Goal: Transaction & Acquisition: Purchase product/service

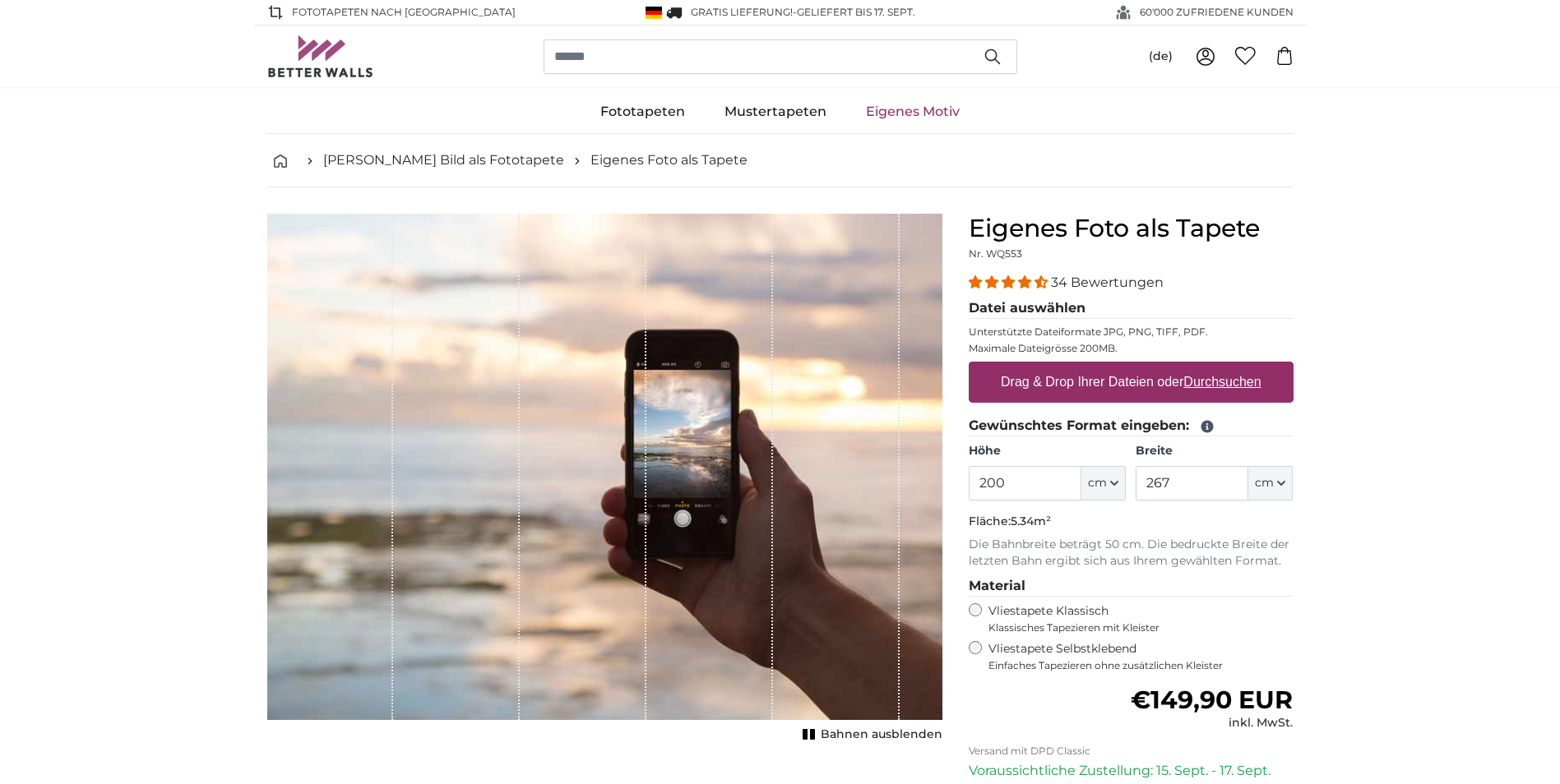
click at [1236, 379] on u "Durchsuchen" at bounding box center [1222, 382] width 77 height 14
click at [1236, 366] on input "Drag & Drop Ihrer Dateien oder Durchsuchen" at bounding box center [1131, 364] width 325 height 5
type input "**********"
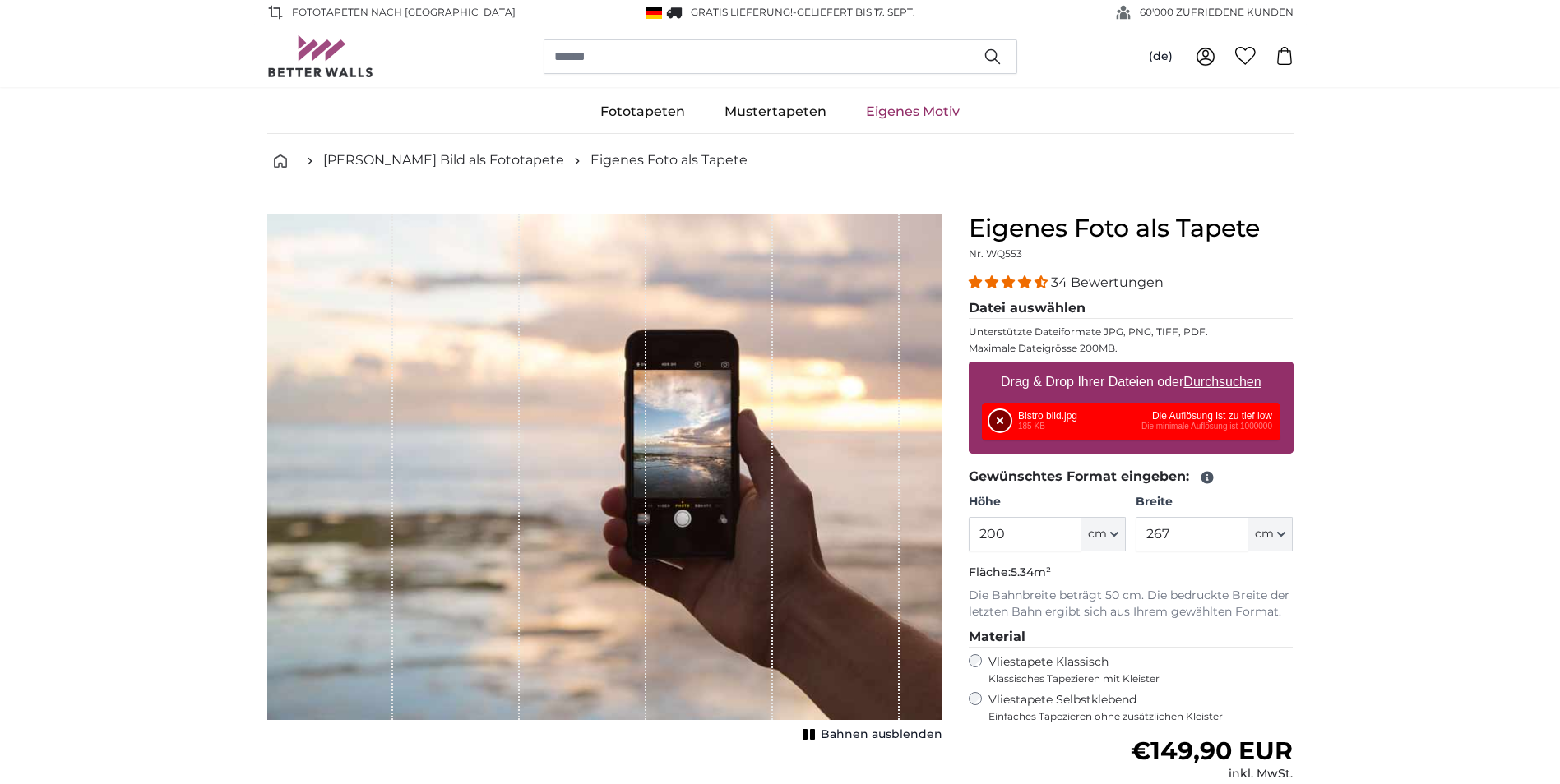
click at [1003, 424] on button "Entfernen" at bounding box center [1000, 420] width 21 height 21
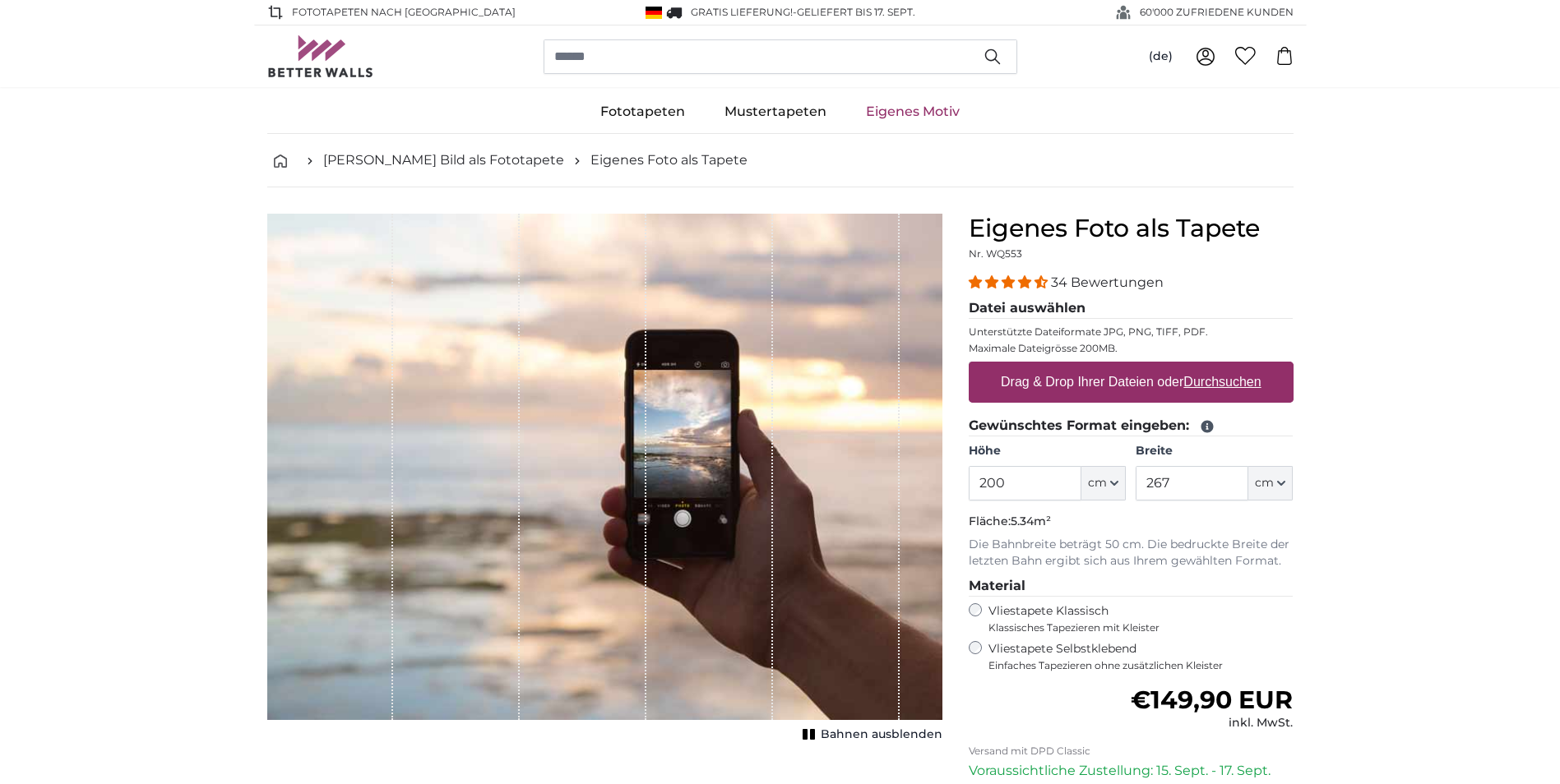
click at [1020, 386] on label "Drag & Drop Ihrer Dateien oder Durchsuchen" at bounding box center [1131, 382] width 273 height 32
click at [1020, 366] on input "Drag & Drop Ihrer Dateien oder Durchsuchen" at bounding box center [1131, 364] width 325 height 5
type input "**********"
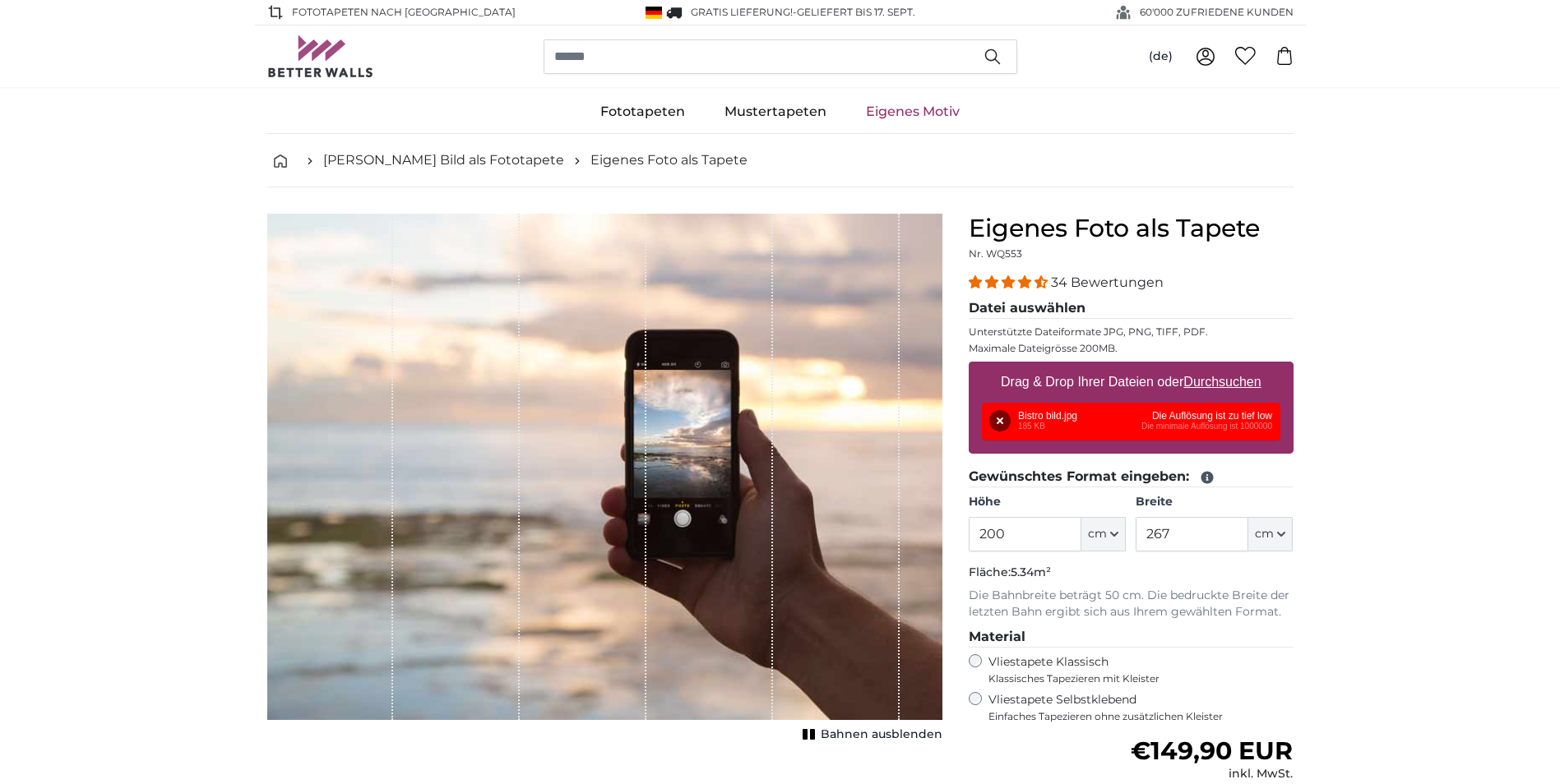
click at [1080, 412] on div "Entfernen Nochmal versuchen Entfernen Hochladen Abbrechen Nochmal versuchen Ent…" at bounding box center [1130, 422] width 298 height 38
click at [1286, 337] on p "Unterstützte Dateiformate JPG, PNG, TIFF, PDF." at bounding box center [1131, 331] width 325 height 13
click at [1258, 426] on div "Entfernen Nochmal versuchen Entfernen Hochladen Abbrechen Nochmal versuchen Ent…" at bounding box center [1130, 422] width 298 height 38
click at [381, 389] on div "1 of 1" at bounding box center [331, 466] width 126 height 506
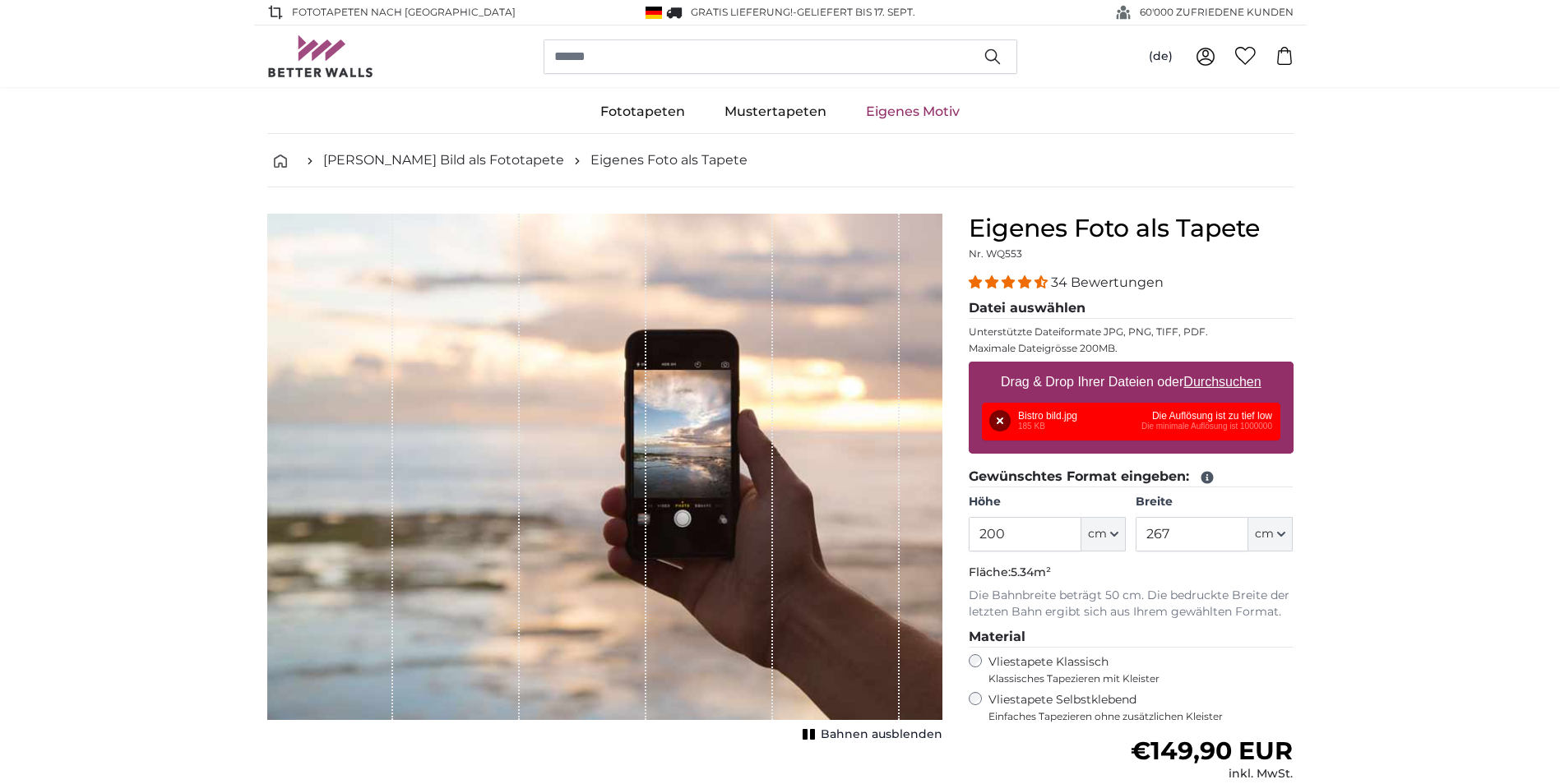
drag, startPoint x: 640, startPoint y: 414, endPoint x: 772, endPoint y: 405, distance: 132.3
click at [731, 411] on div "1 of 1" at bounding box center [605, 466] width 675 height 506
click at [866, 407] on div "1 of 1" at bounding box center [836, 466] width 126 height 506
drag, startPoint x: 904, startPoint y: 410, endPoint x: 880, endPoint y: 403, distance: 25.0
click at [894, 406] on div "1 of 1" at bounding box center [836, 466] width 126 height 506
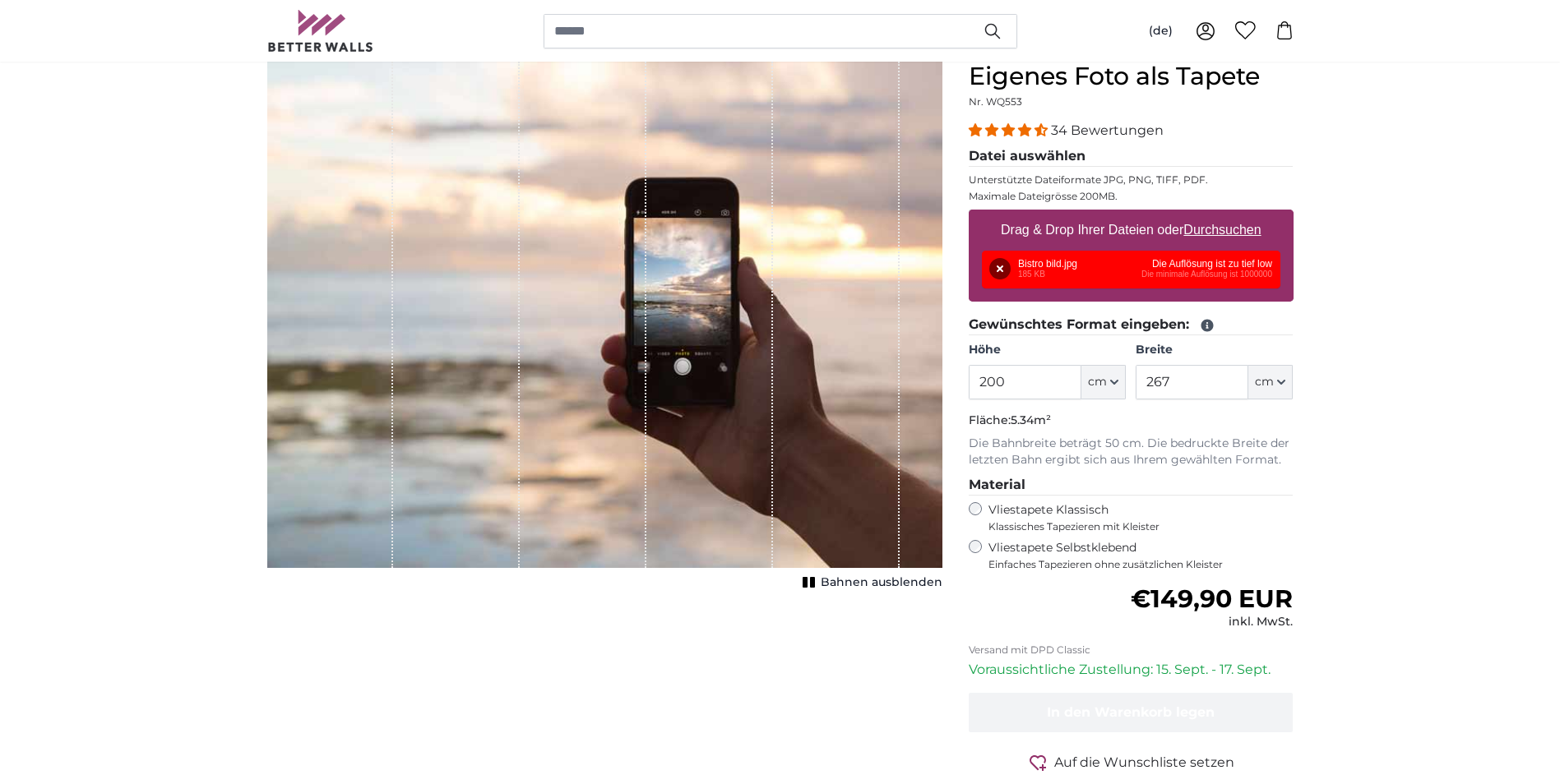
scroll to position [164, 0]
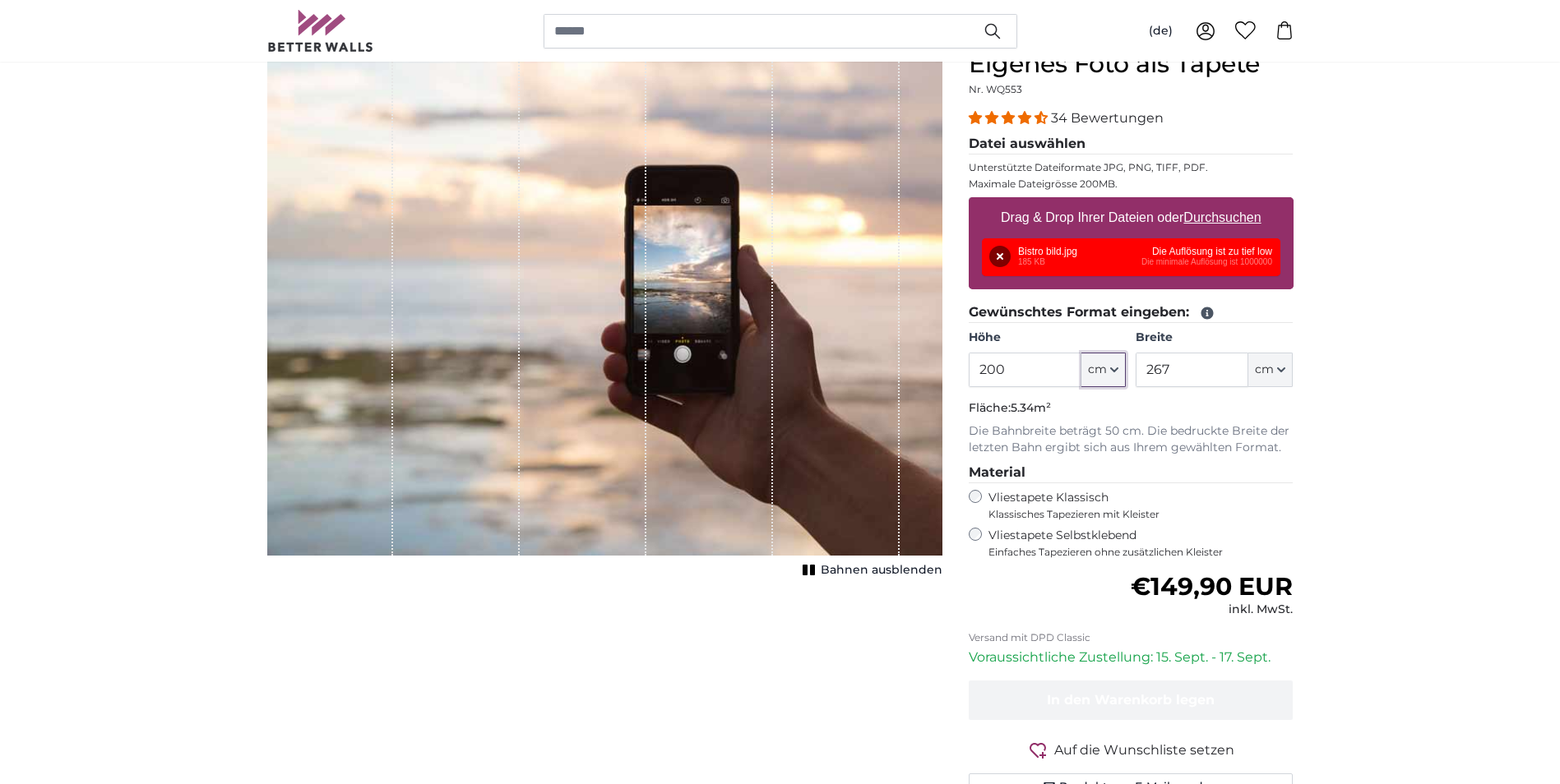
click at [1119, 368] on button "cm" at bounding box center [1104, 370] width 44 height 34
click at [1112, 367] on icon "button" at bounding box center [1114, 370] width 9 height 9
click at [1265, 371] on span "cm" at bounding box center [1264, 369] width 19 height 16
drag, startPoint x: 1023, startPoint y: 254, endPoint x: 1010, endPoint y: 255, distance: 13.0
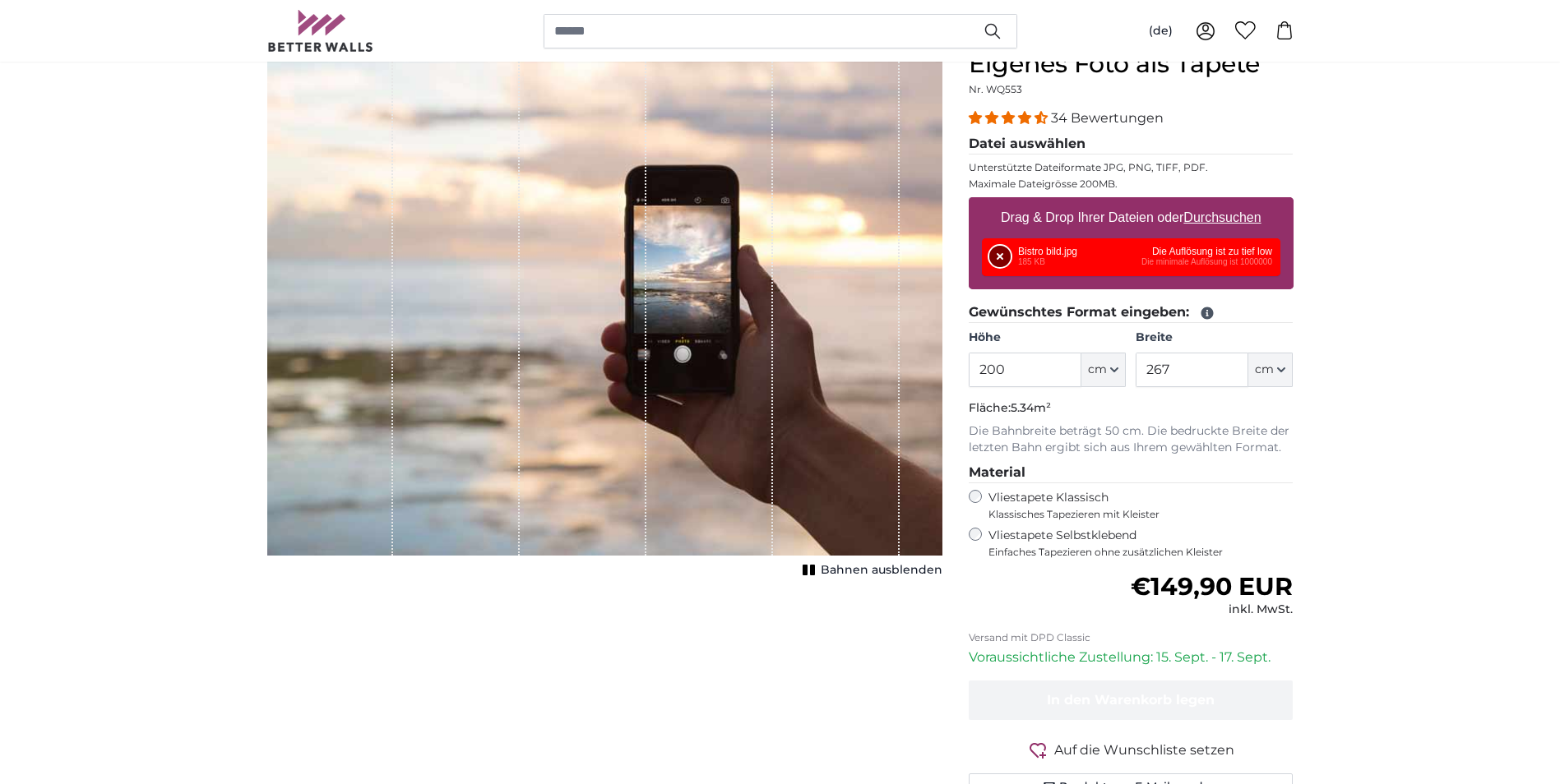
click at [1010, 255] on div "Entfernen Nochmal versuchen Entfernen Hochladen Abbrechen Nochmal versuchen Ent…" at bounding box center [1130, 257] width 298 height 38
click at [1006, 255] on button "Entfernen" at bounding box center [1000, 256] width 21 height 21
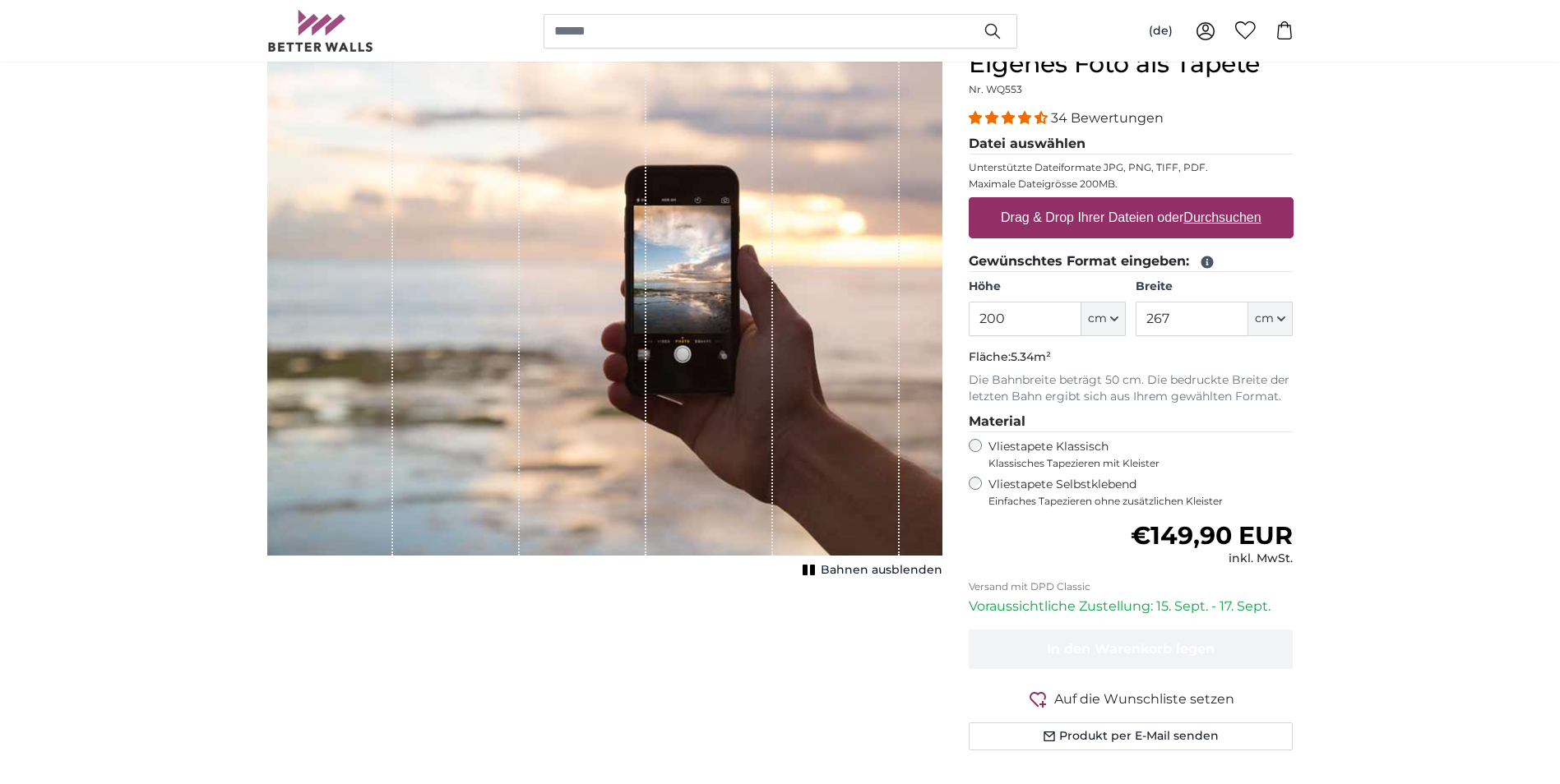
click at [1117, 217] on label "Drag & Drop Ihrer Dateien oder Durchsuchen" at bounding box center [1131, 218] width 273 height 32
click at [1117, 202] on input "Drag & Drop Ihrer Dateien oder Durchsuchen" at bounding box center [1131, 200] width 325 height 5
type input "**********"
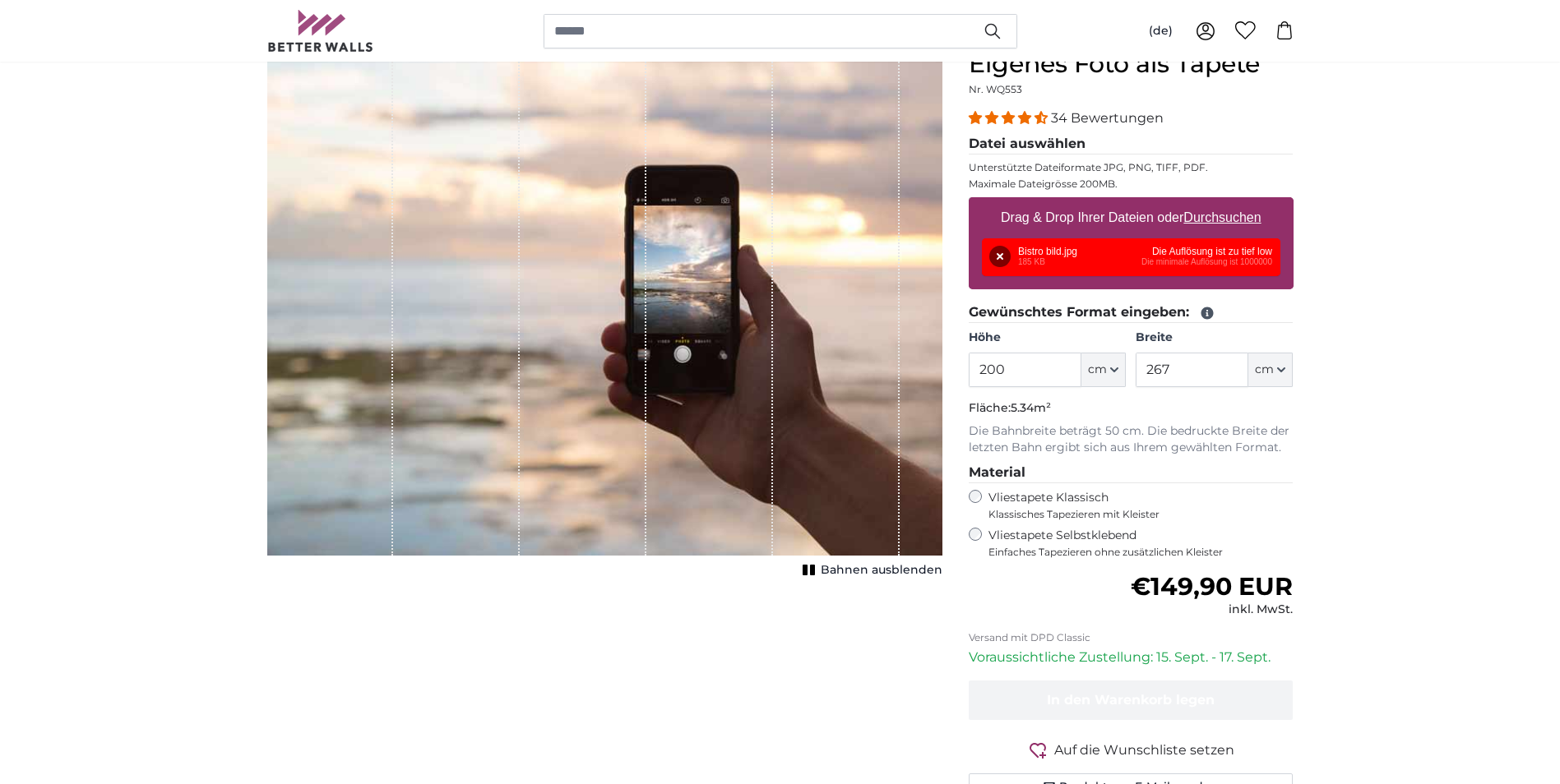
drag, startPoint x: 1136, startPoint y: 255, endPoint x: 1236, endPoint y: 249, distance: 100.2
click at [1236, 249] on div "Entfernen Nochmal versuchen Entfernen Hochladen Abbrechen Nochmal versuchen Ent…" at bounding box center [1130, 257] width 298 height 38
drag, startPoint x: 1012, startPoint y: 255, endPoint x: 1237, endPoint y: 253, distance: 225.0
click at [1232, 252] on div "Entfernen Nochmal versuchen Entfernen Hochladen Abbrechen Nochmal versuchen Ent…" at bounding box center [1130, 257] width 298 height 38
drag, startPoint x: 995, startPoint y: 218, endPoint x: 1082, endPoint y: 214, distance: 87.1
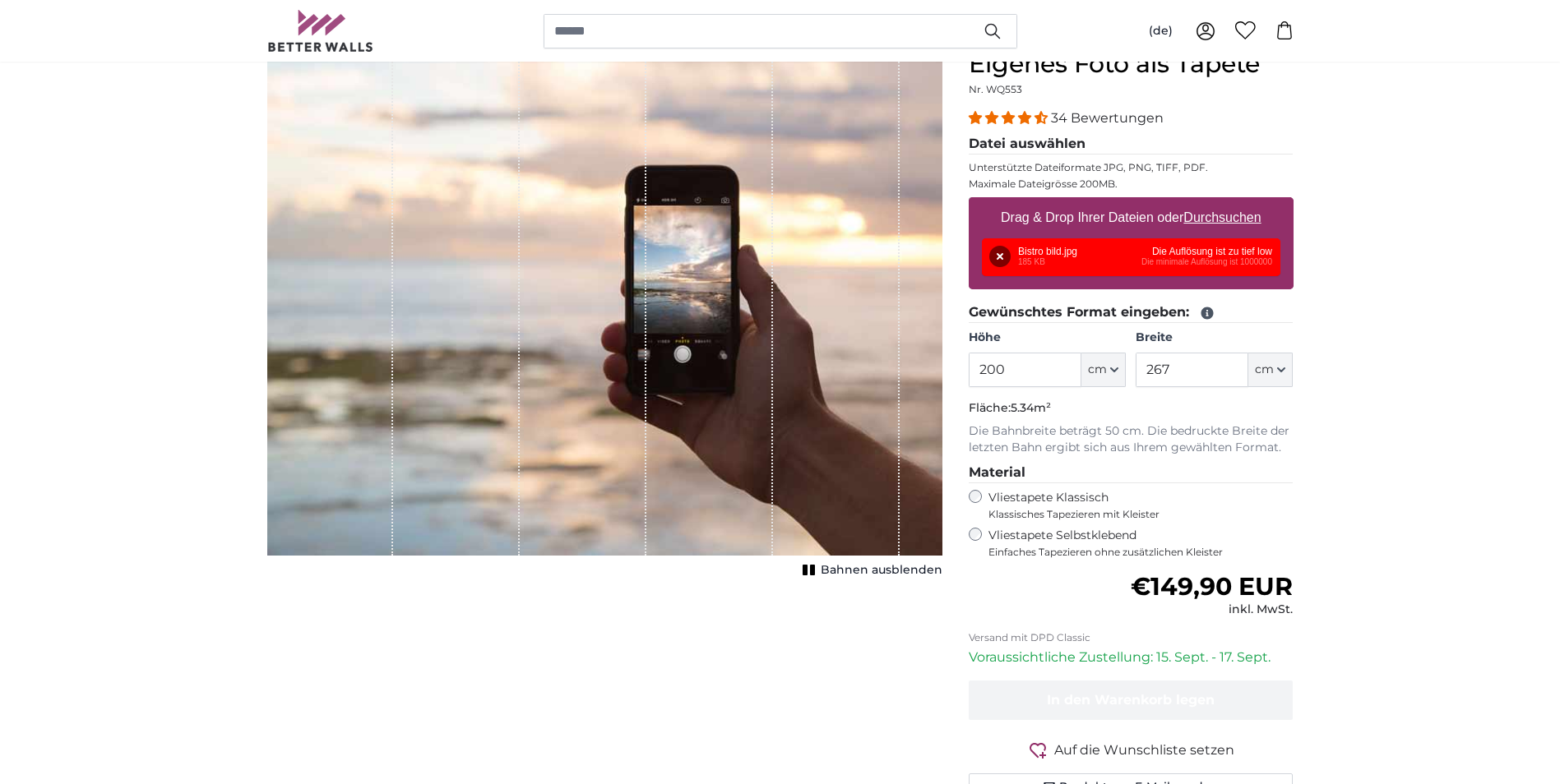
click at [1082, 214] on label "Drag & Drop Ihrer Dateien oder Durchsuchen" at bounding box center [1131, 218] width 273 height 32
click at [1082, 202] on input "Drag & Drop Ihrer Dateien oder Durchsuchen" at bounding box center [1131, 200] width 325 height 5
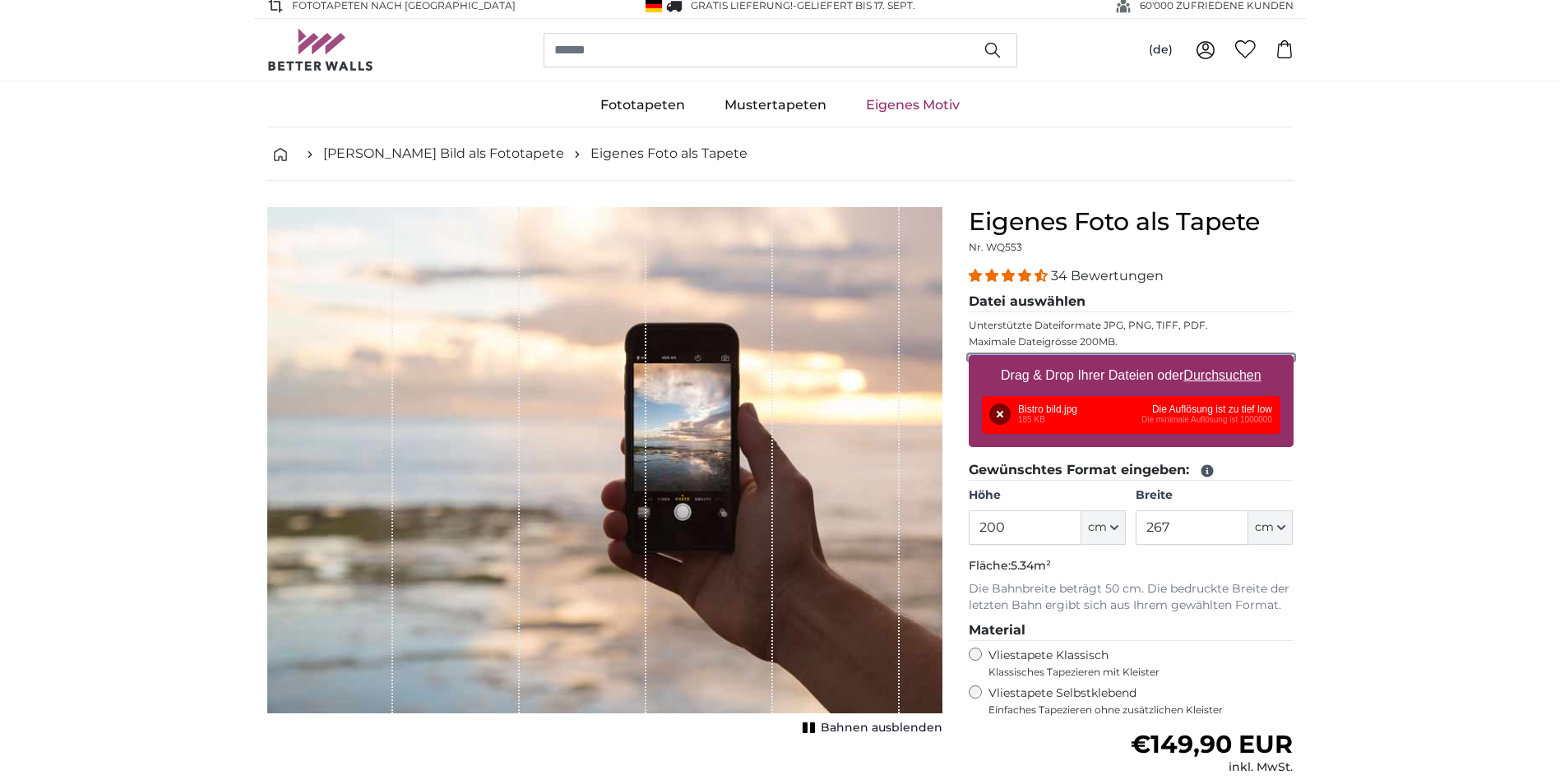
scroll to position [0, 0]
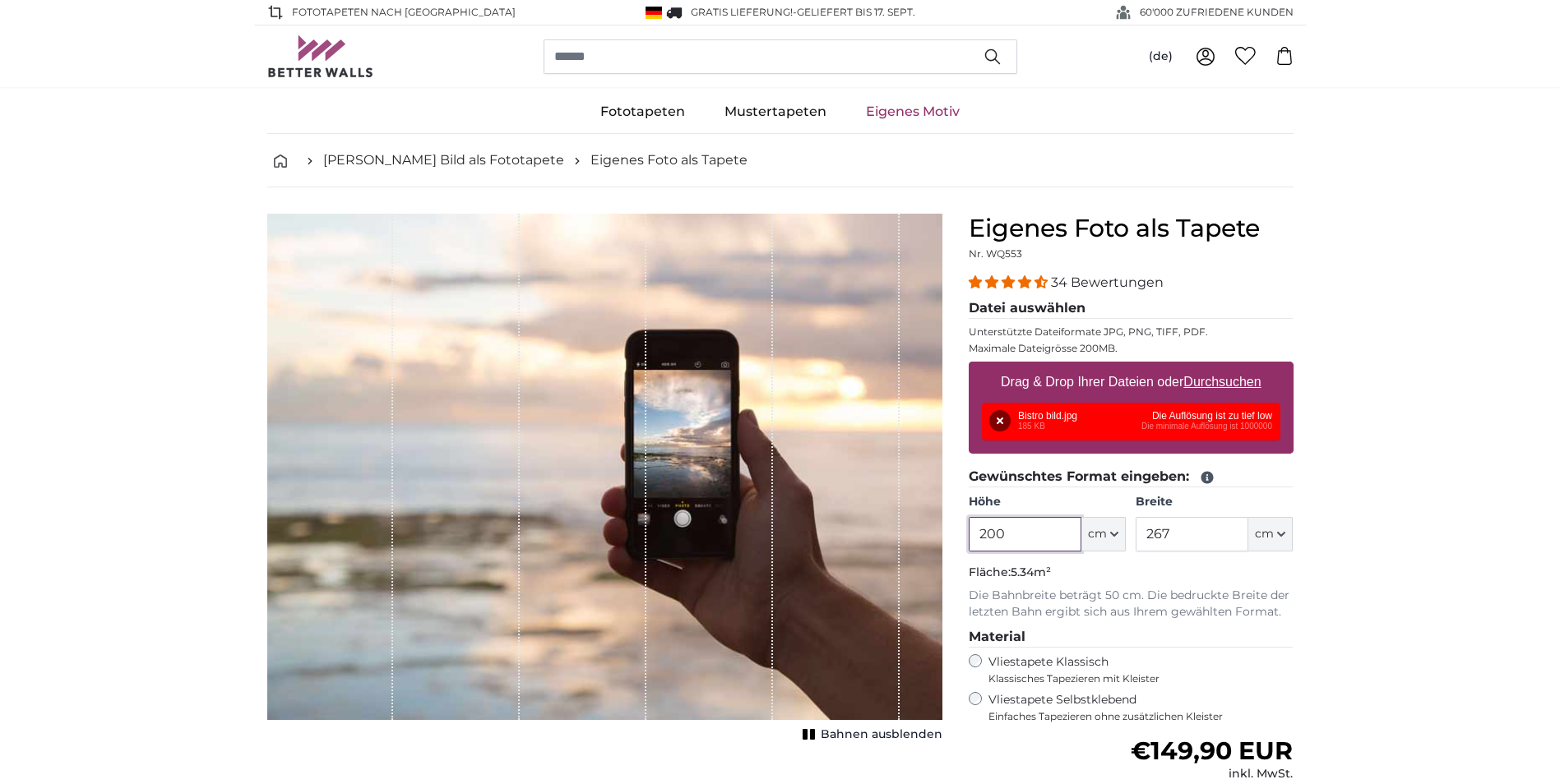
click at [1018, 536] on input "200" at bounding box center [1025, 534] width 113 height 34
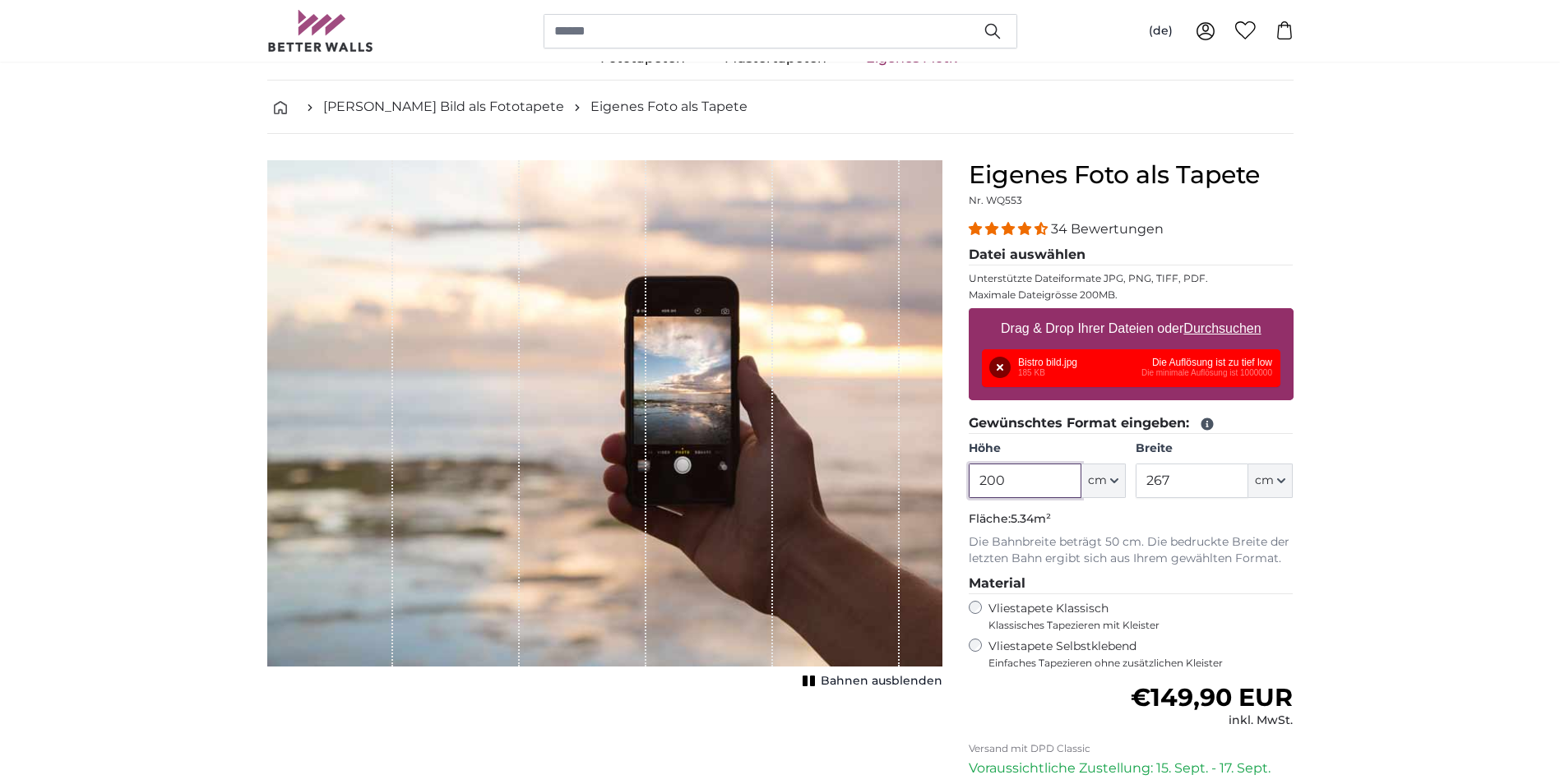
scroll to position [82, 0]
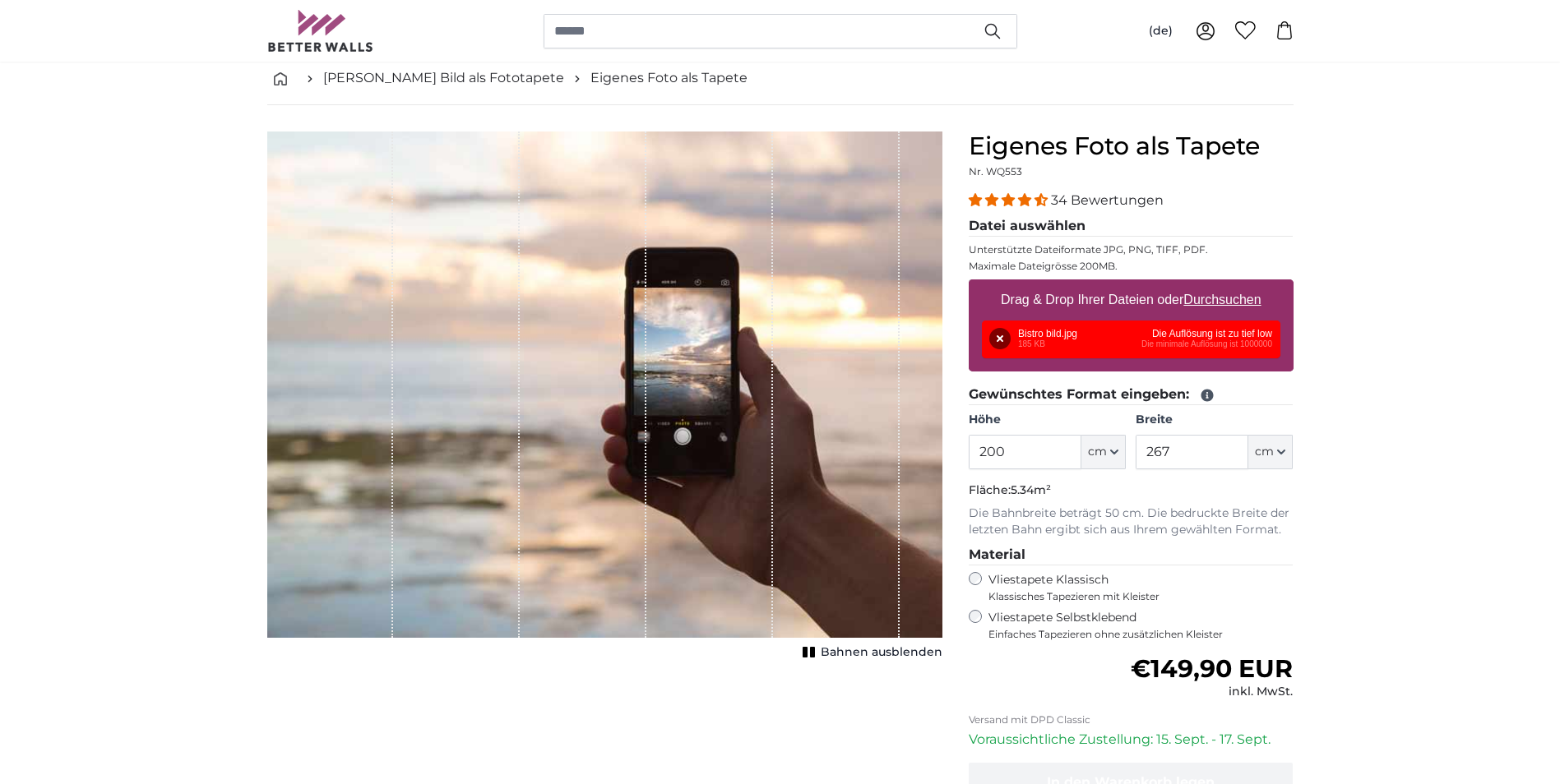
click at [874, 515] on div "1 of 1" at bounding box center [836, 384] width 126 height 506
click at [914, 518] on div "1 of 1" at bounding box center [605, 384] width 675 height 506
click at [1052, 458] on input "200" at bounding box center [1025, 452] width 113 height 34
type input "2"
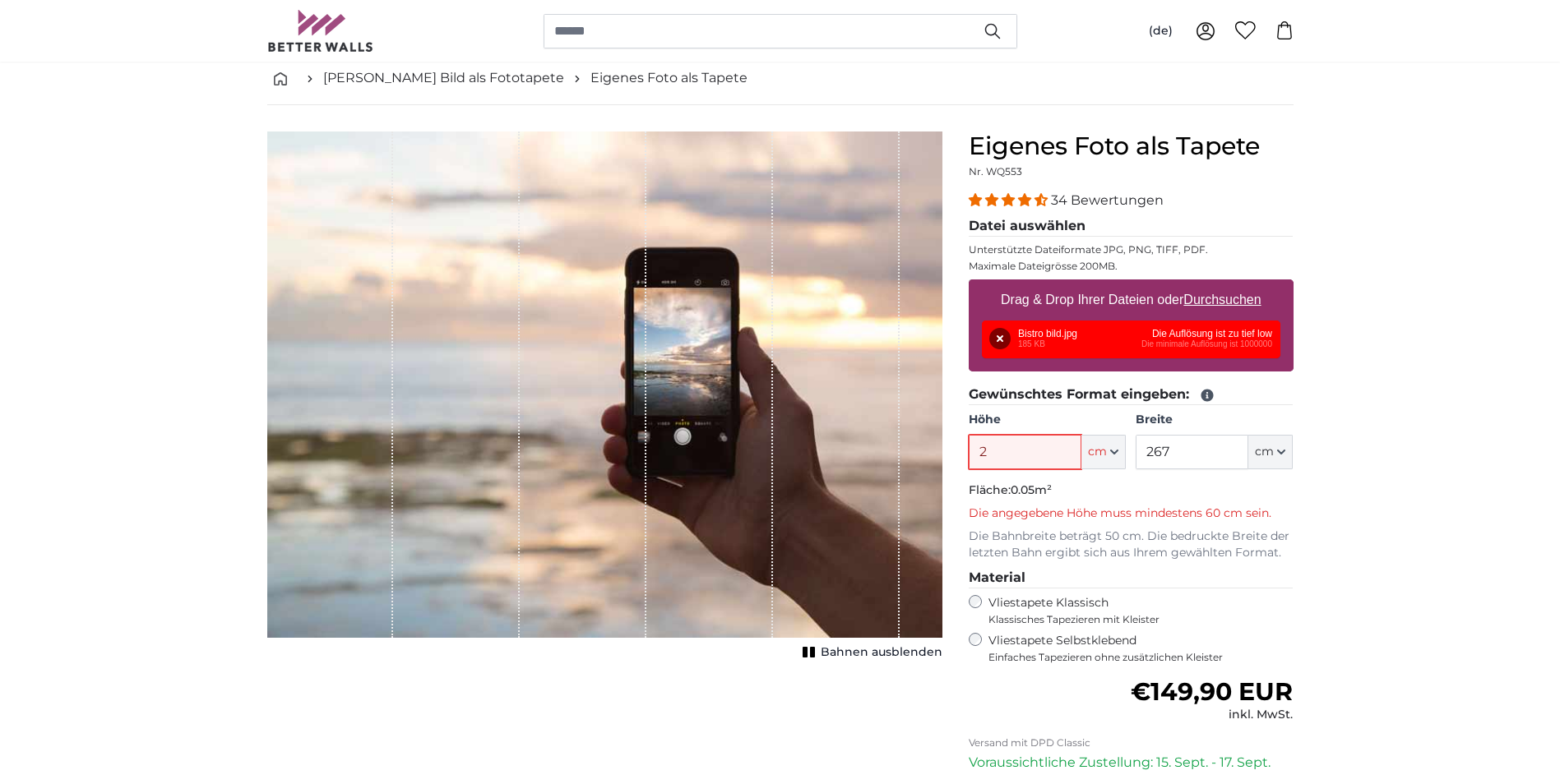
click at [990, 453] on input "2" at bounding box center [1025, 452] width 113 height 34
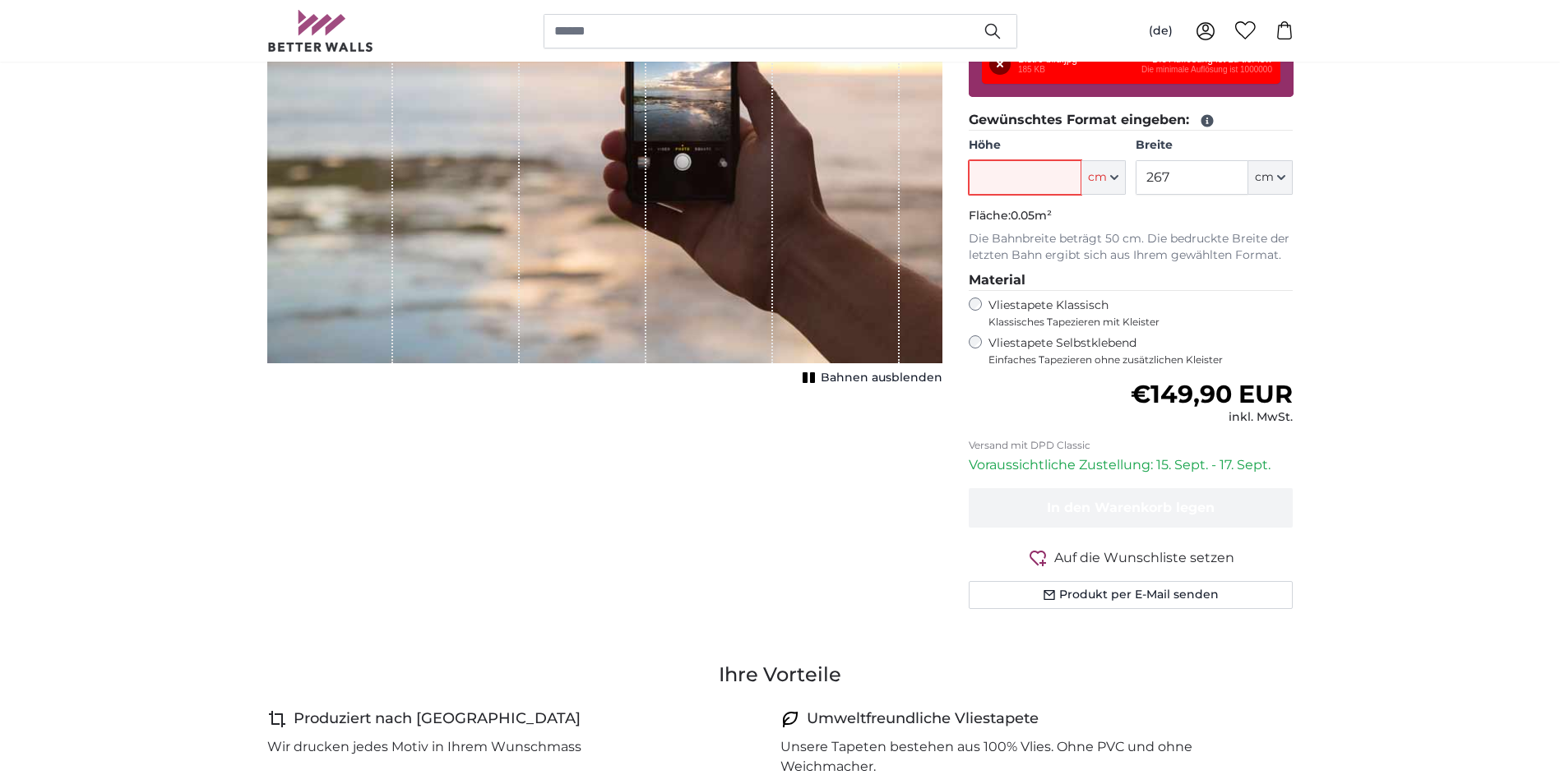
scroll to position [274, 0]
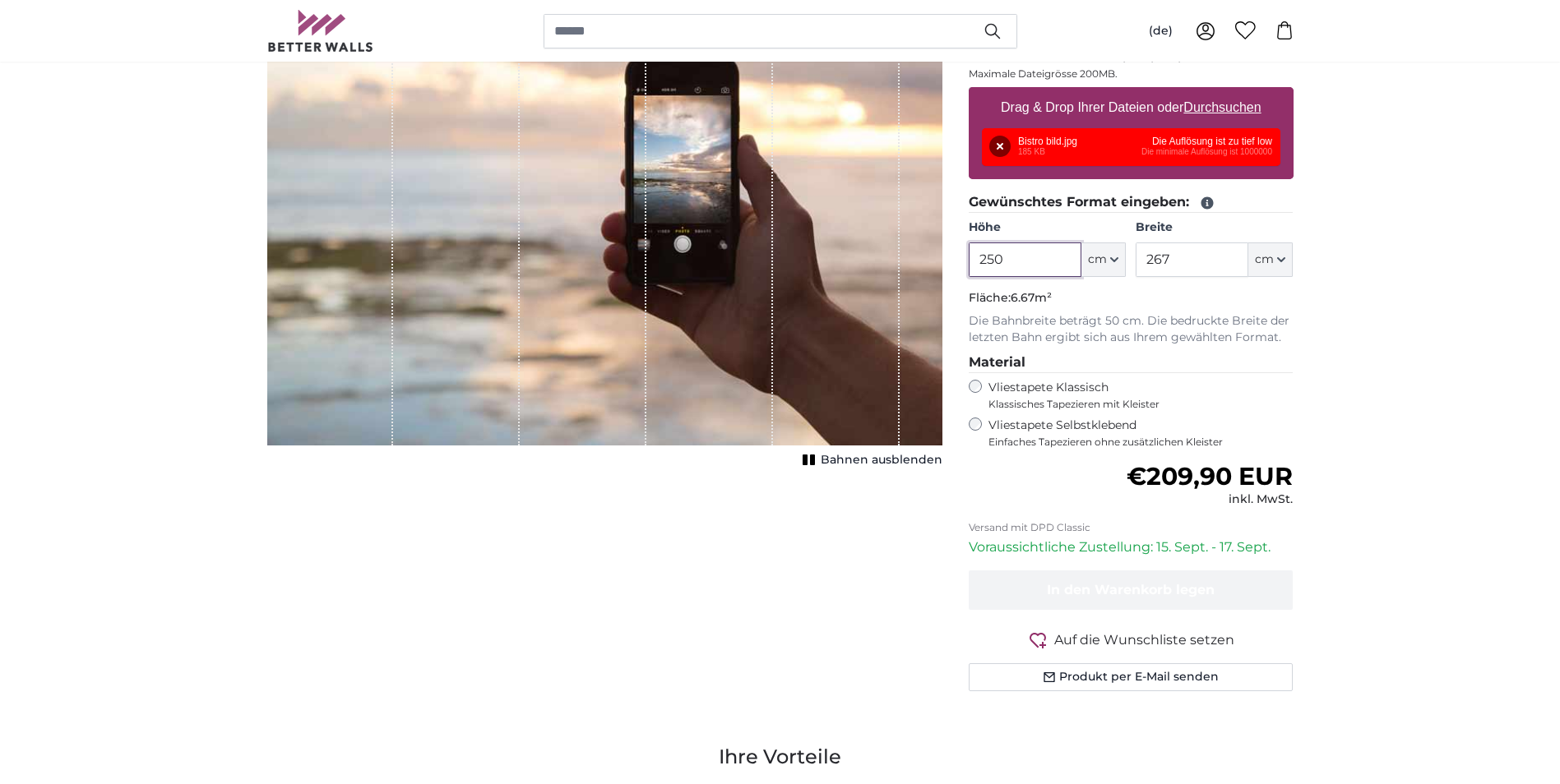
type input "250"
click at [1172, 262] on input "267" at bounding box center [1192, 260] width 113 height 34
type input "2"
type input "300"
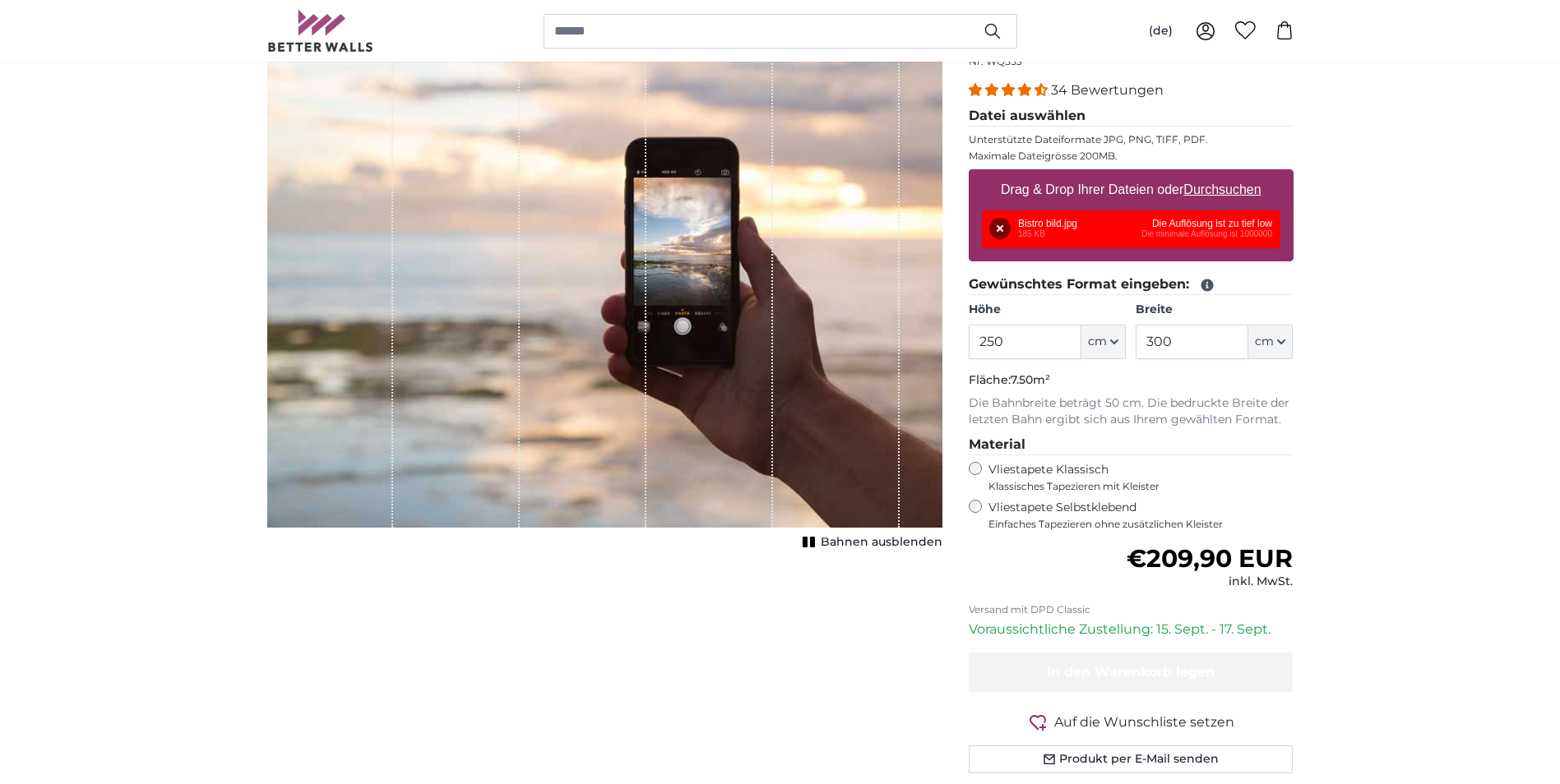
scroll to position [110, 0]
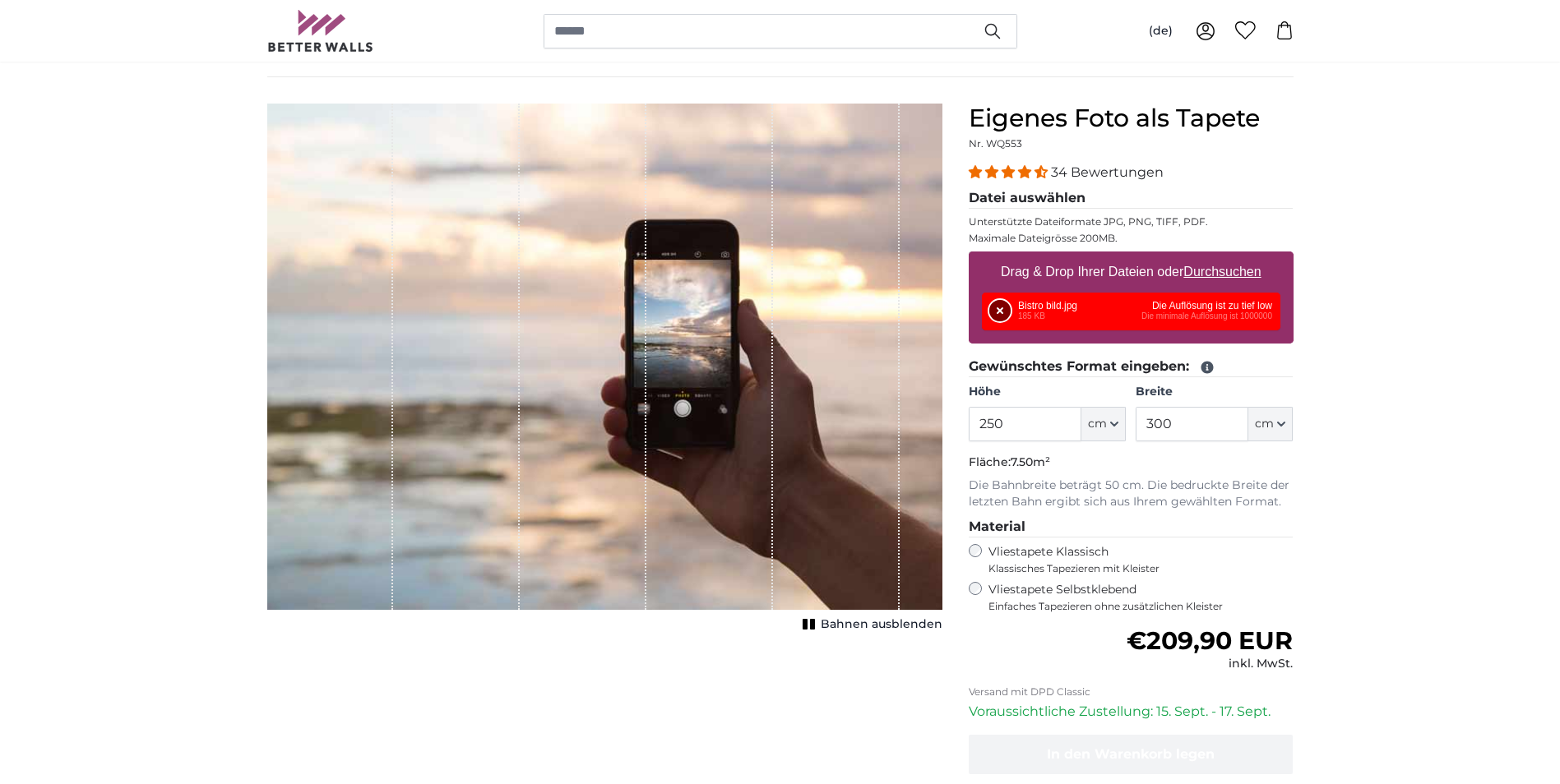
click at [995, 309] on button "Entfernen" at bounding box center [1000, 310] width 21 height 21
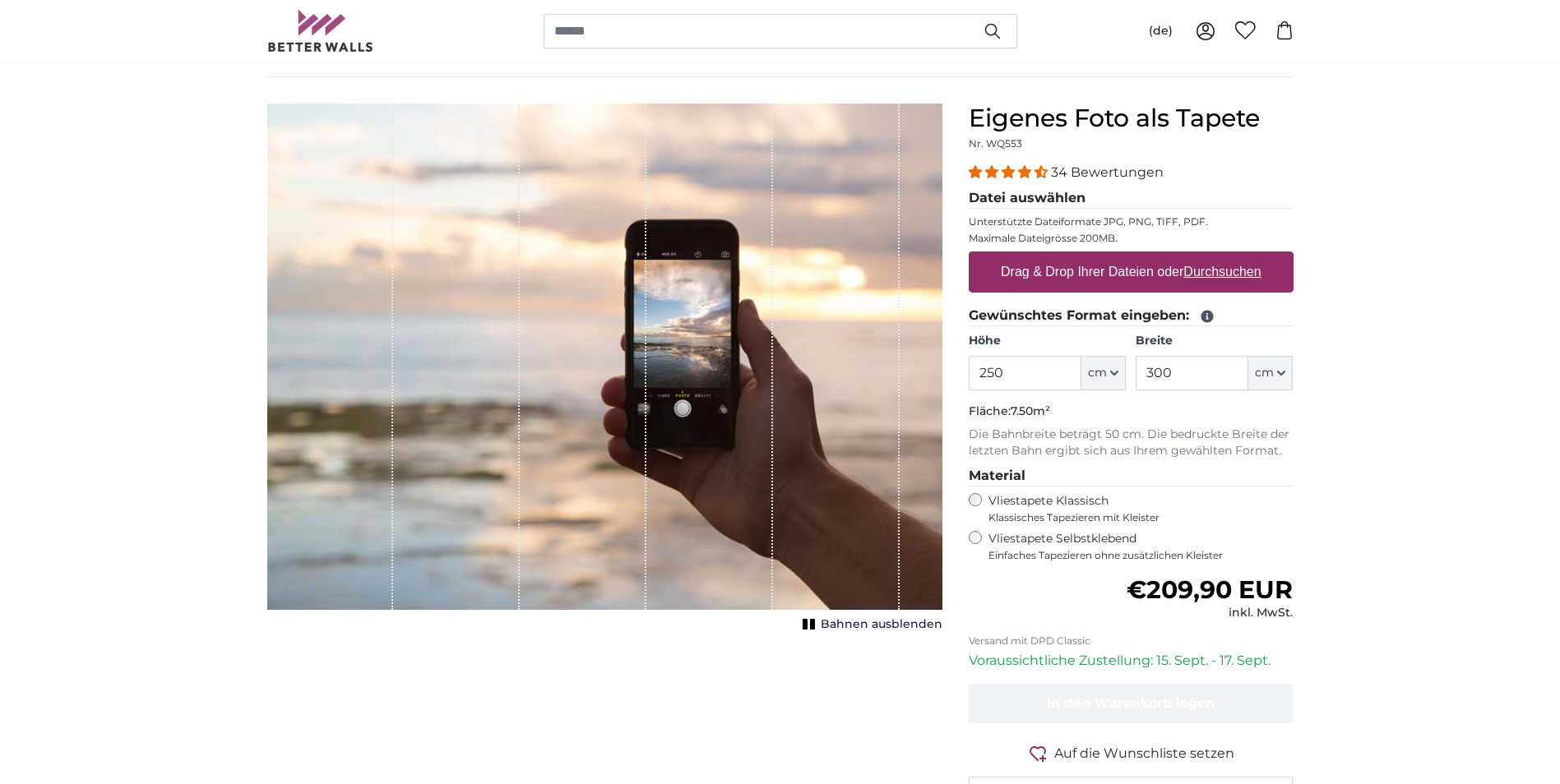
click at [1069, 272] on label "Drag & Drop Ihrer Dateien oder Durchsuchen" at bounding box center [1131, 272] width 273 height 32
click at [1069, 256] on input "Drag & Drop Ihrer Dateien oder Durchsuchen" at bounding box center [1131, 255] width 325 height 5
type input "**********"
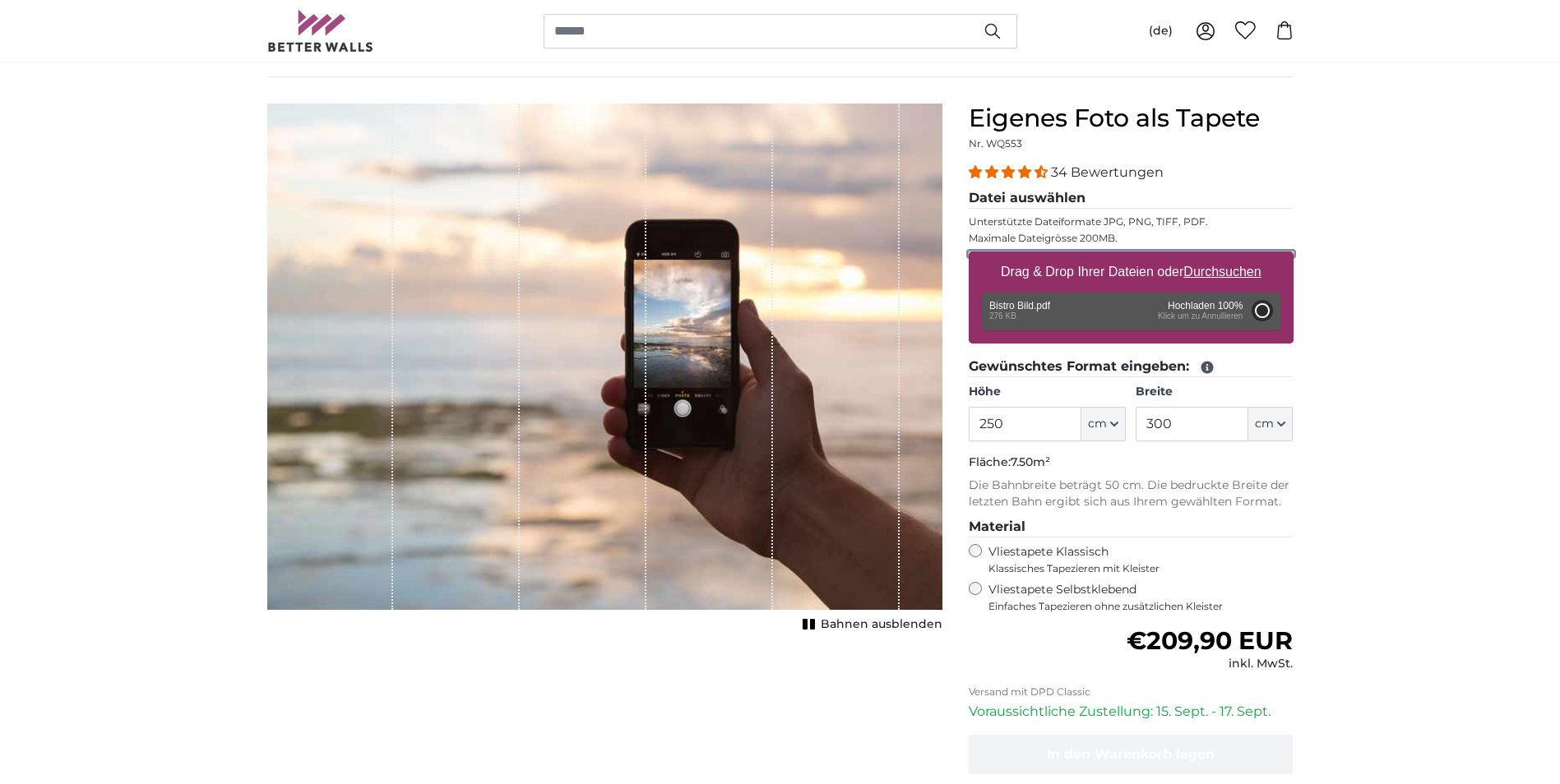
type input "200"
type input "282"
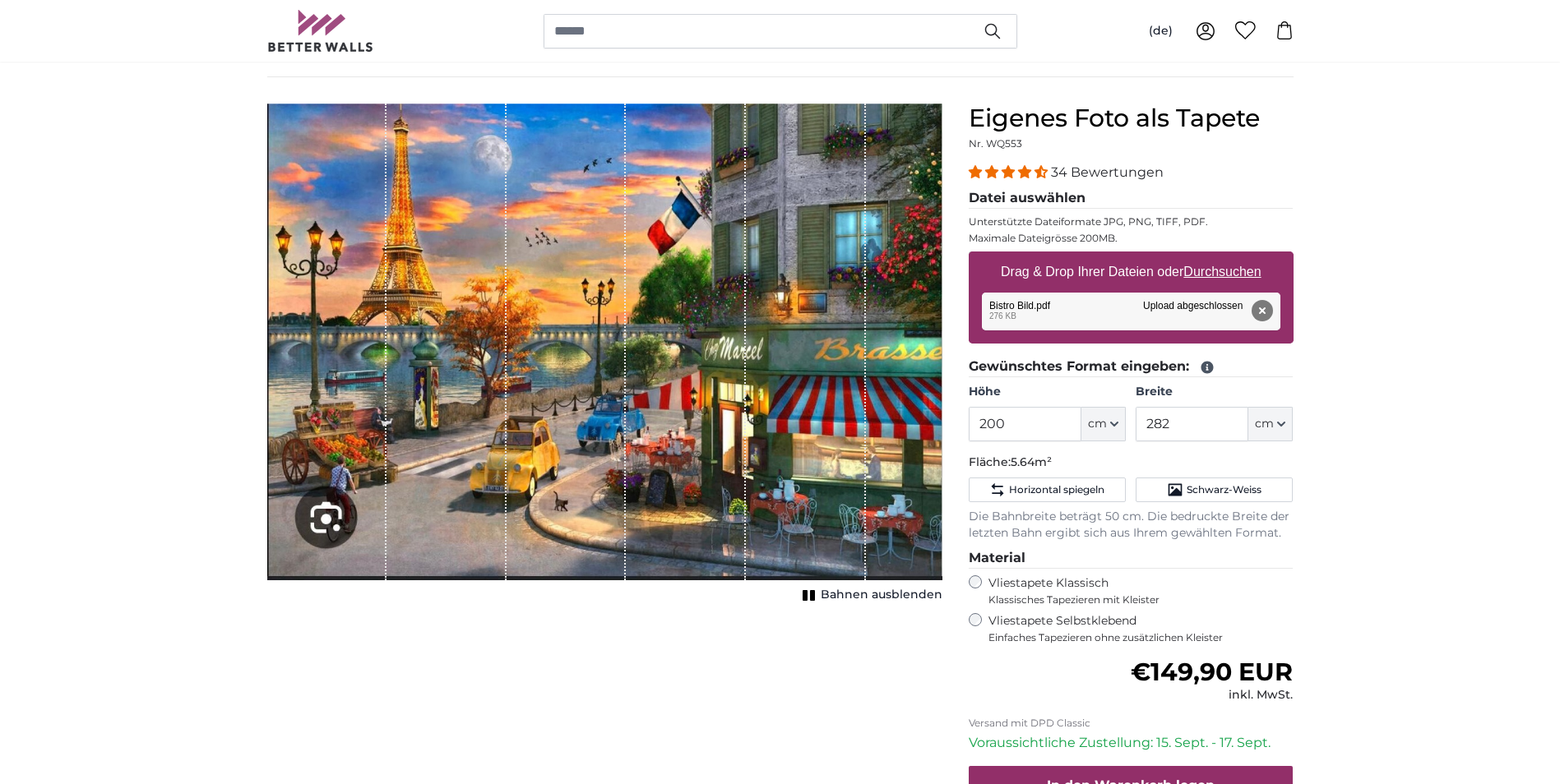
click at [853, 594] on span "Bahnen ausblenden" at bounding box center [882, 594] width 121 height 16
click at [343, 523] on img "1 of 1" at bounding box center [605, 342] width 675 height 477
click at [1259, 309] on button "Entfernen" at bounding box center [1261, 310] width 21 height 21
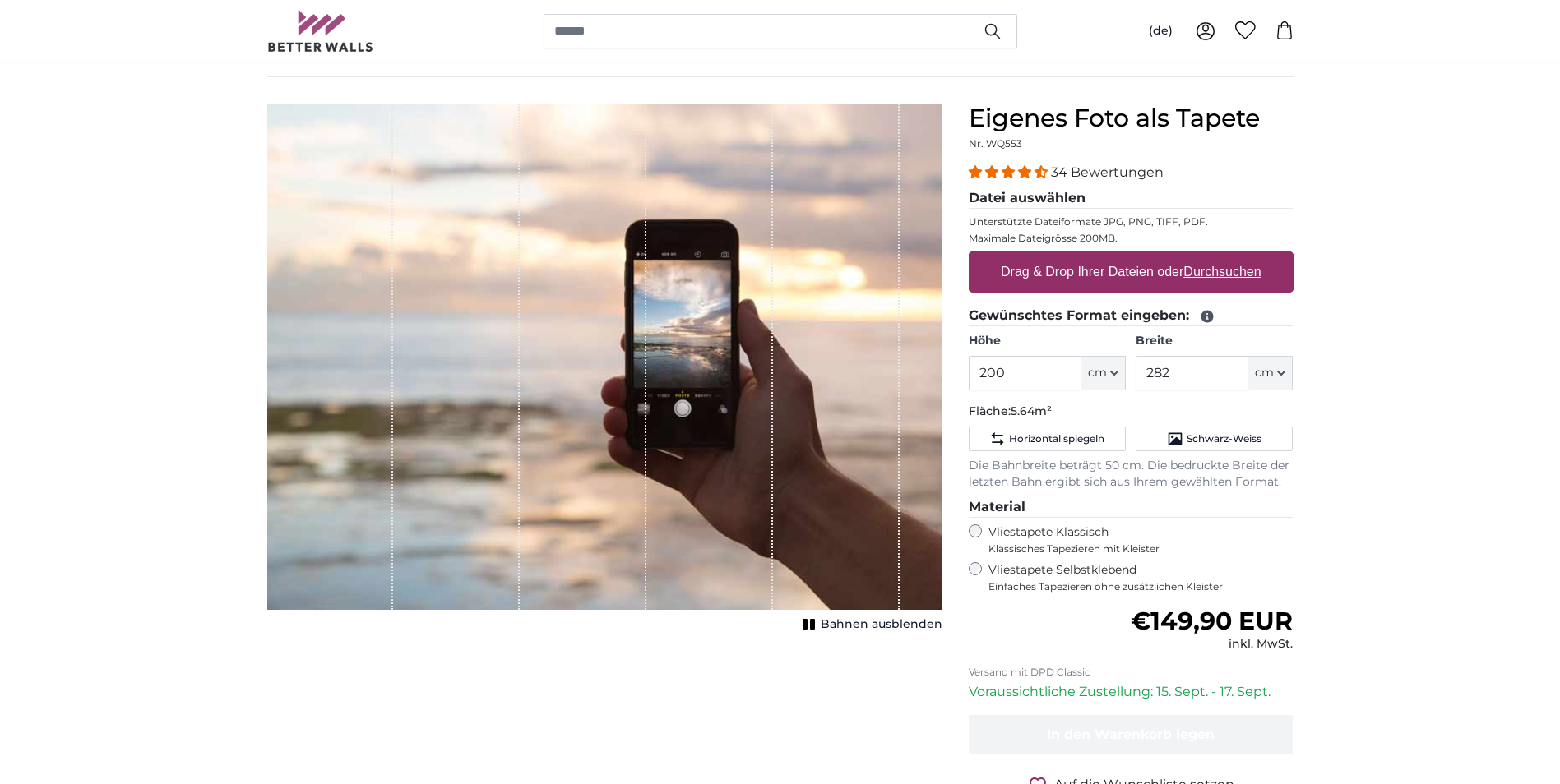
click at [1211, 273] on u "Durchsuchen" at bounding box center [1222, 272] width 77 height 14
click at [1211, 256] on input "Drag & Drop Ihrer Dateien oder Durchsuchen" at bounding box center [1131, 255] width 325 height 5
type input "**********"
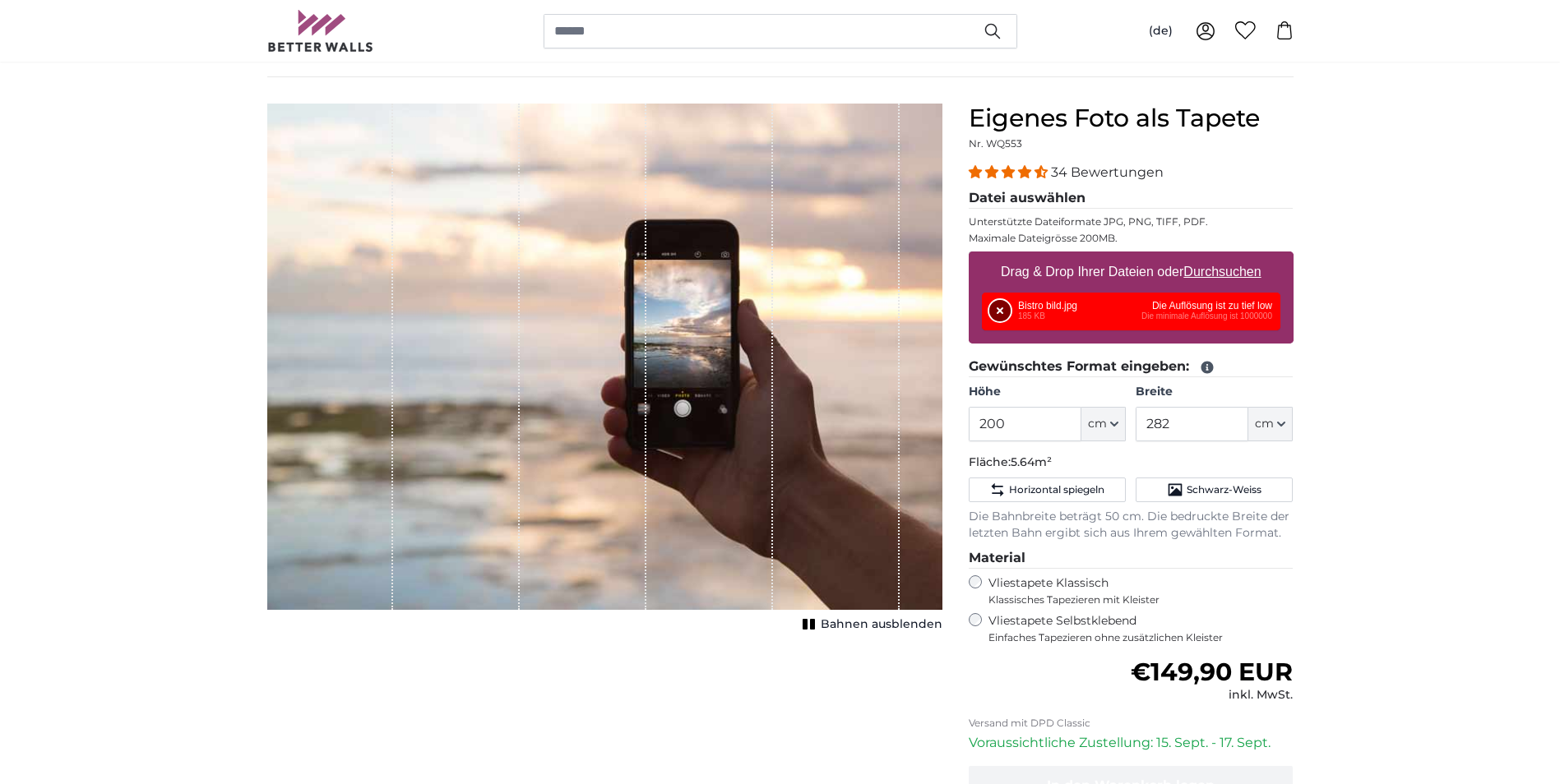
click at [996, 313] on button "Entfernen" at bounding box center [1000, 310] width 21 height 21
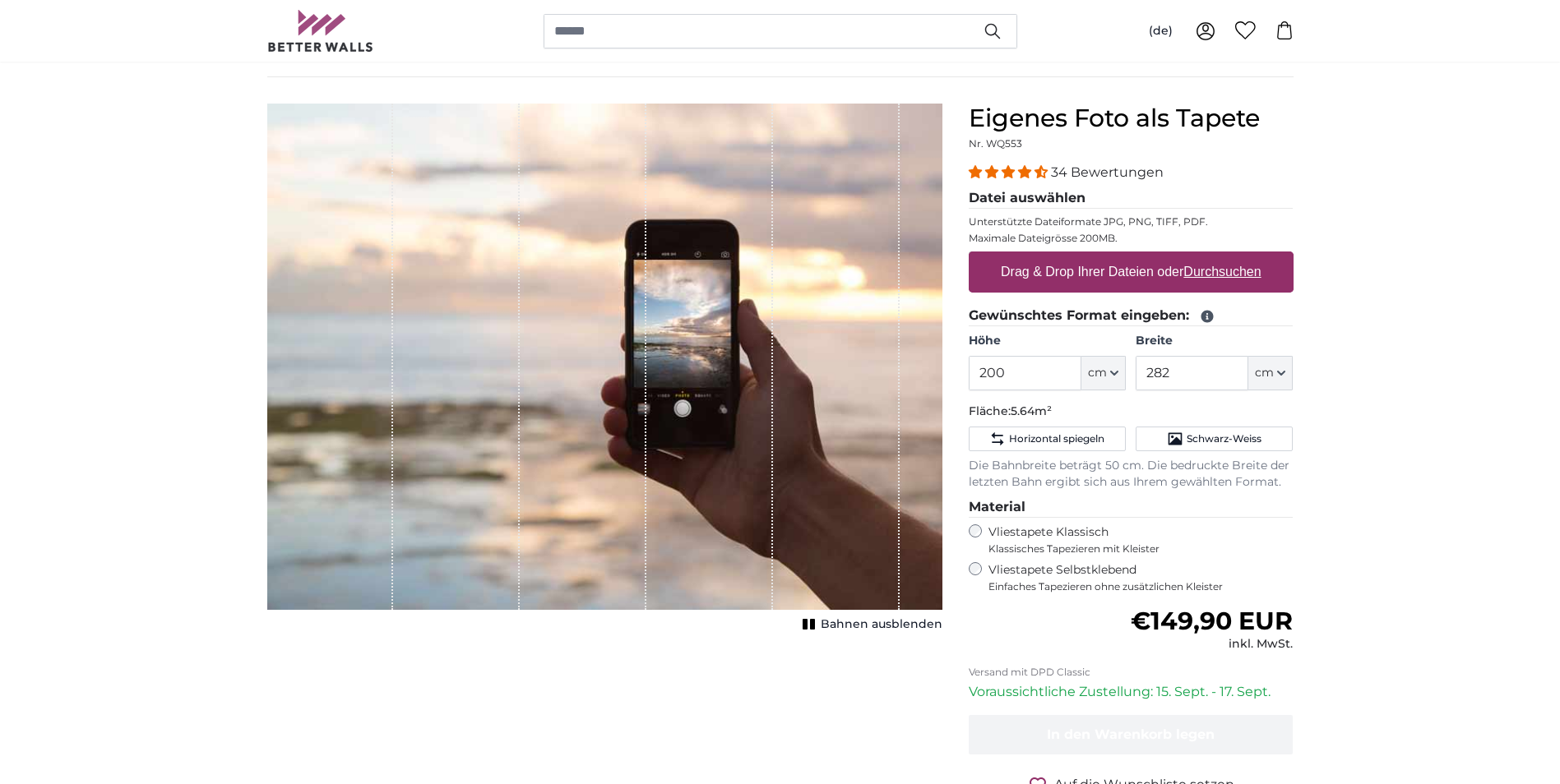
click at [1223, 268] on u "Durchsuchen" at bounding box center [1222, 272] width 77 height 14
click at [1223, 256] on input "Drag & Drop Ihrer Dateien oder Durchsuchen" at bounding box center [1131, 255] width 325 height 5
type input "**********"
